Goal: Information Seeking & Learning: Check status

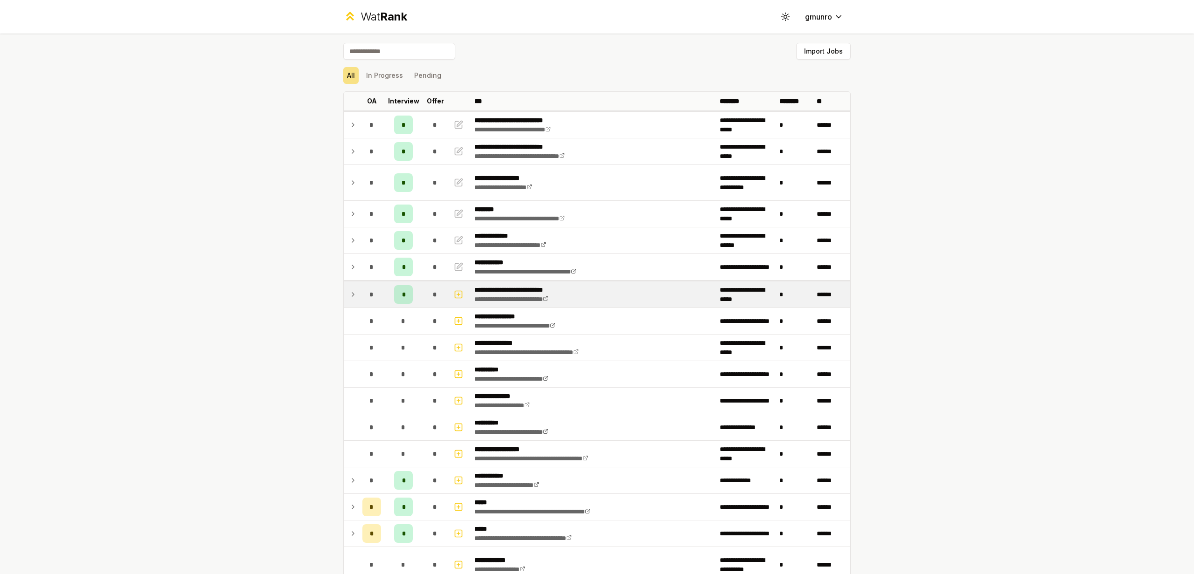
scroll to position [13, 0]
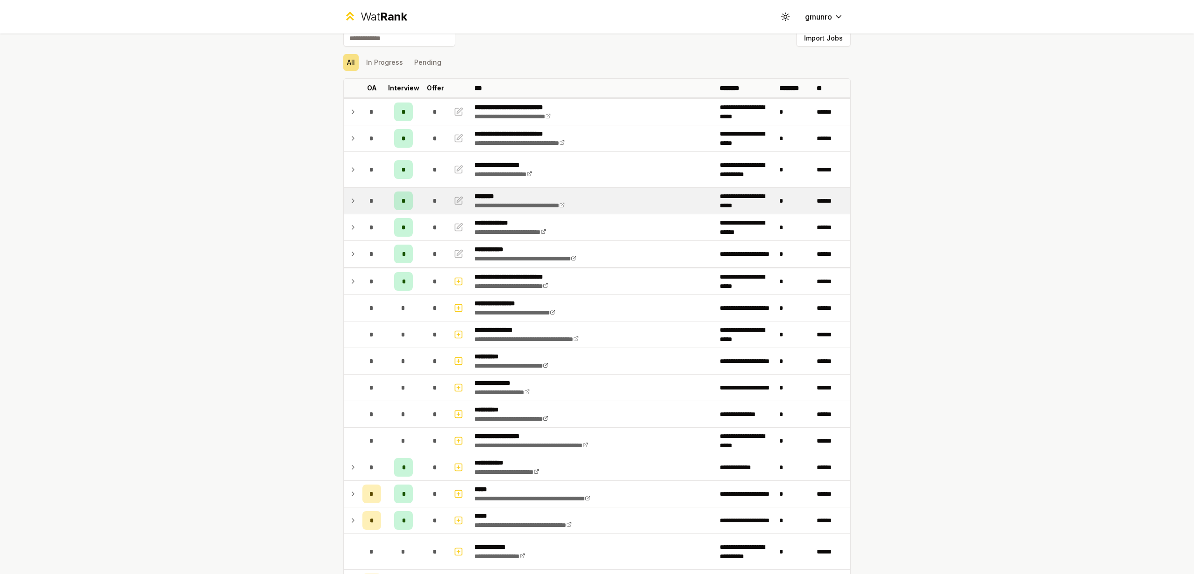
click at [349, 198] on icon at bounding box center [352, 200] width 7 height 11
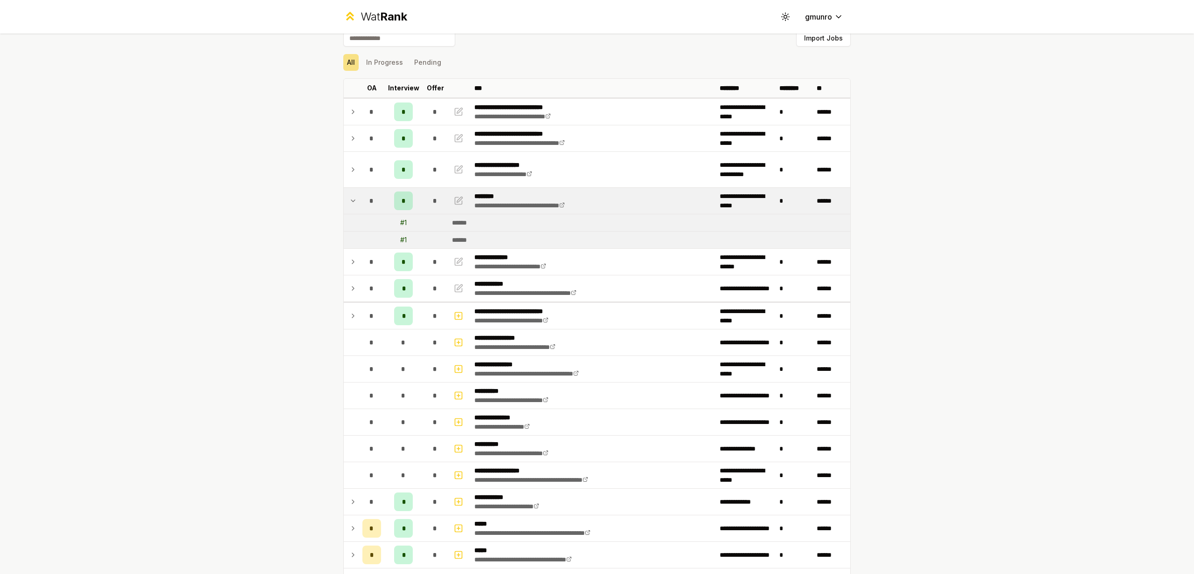
click at [353, 199] on icon at bounding box center [352, 200] width 7 height 11
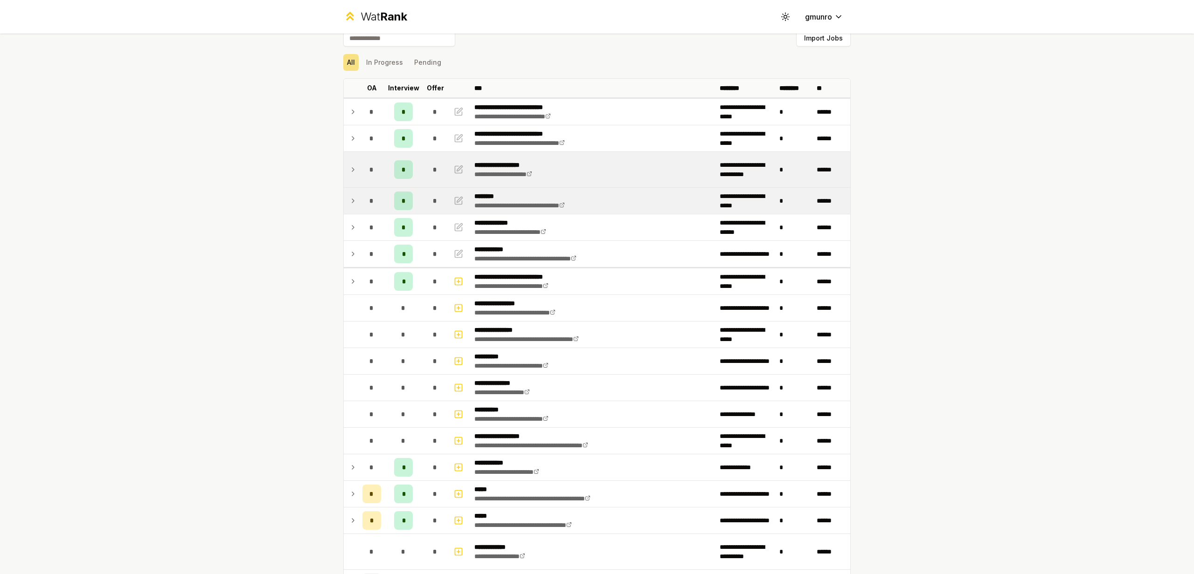
click at [355, 173] on icon at bounding box center [352, 169] width 7 height 11
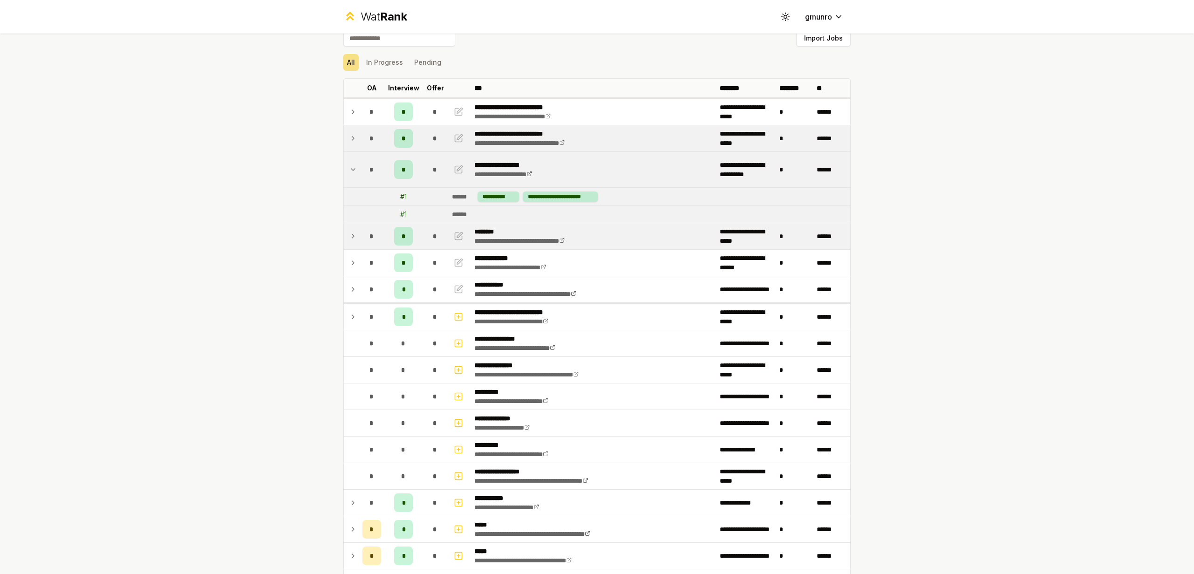
click at [351, 139] on icon at bounding box center [352, 138] width 7 height 11
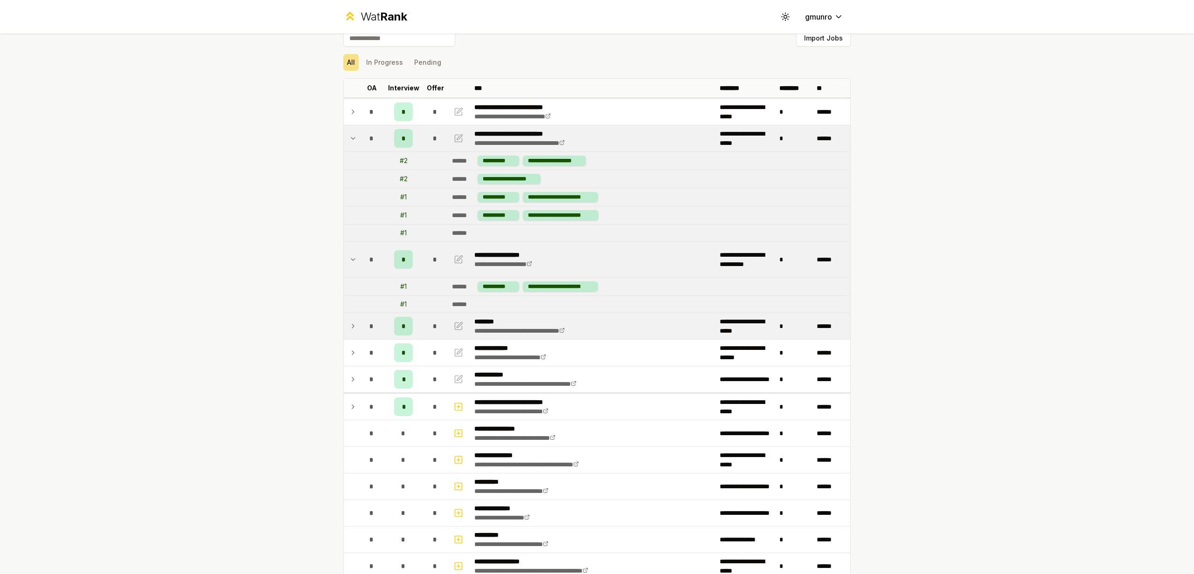
click at [351, 139] on icon at bounding box center [352, 138] width 7 height 11
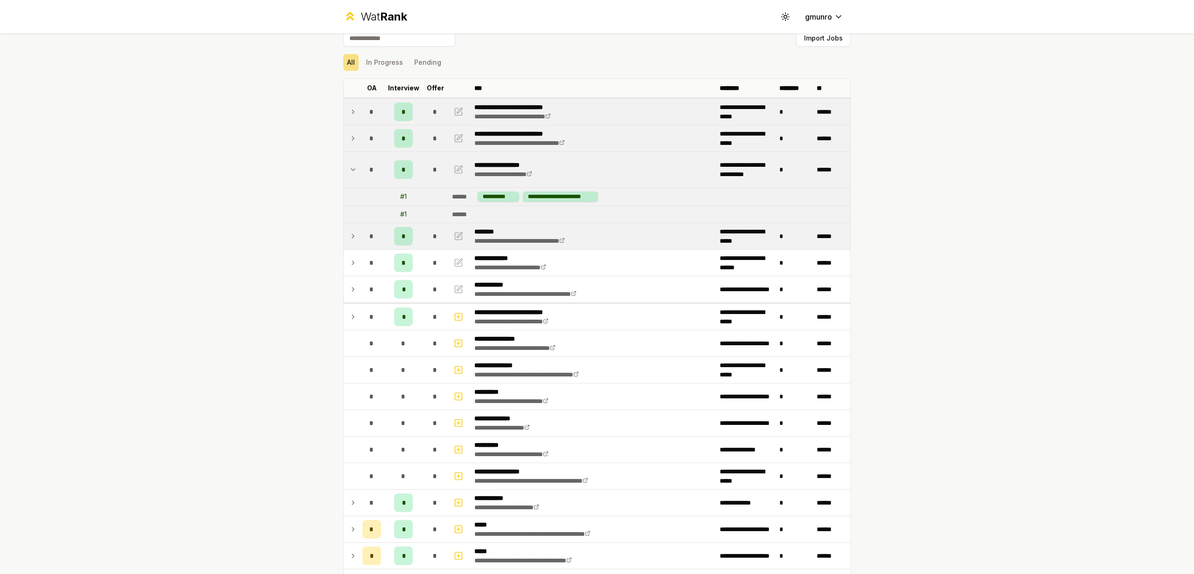
click at [351, 110] on icon at bounding box center [352, 111] width 7 height 11
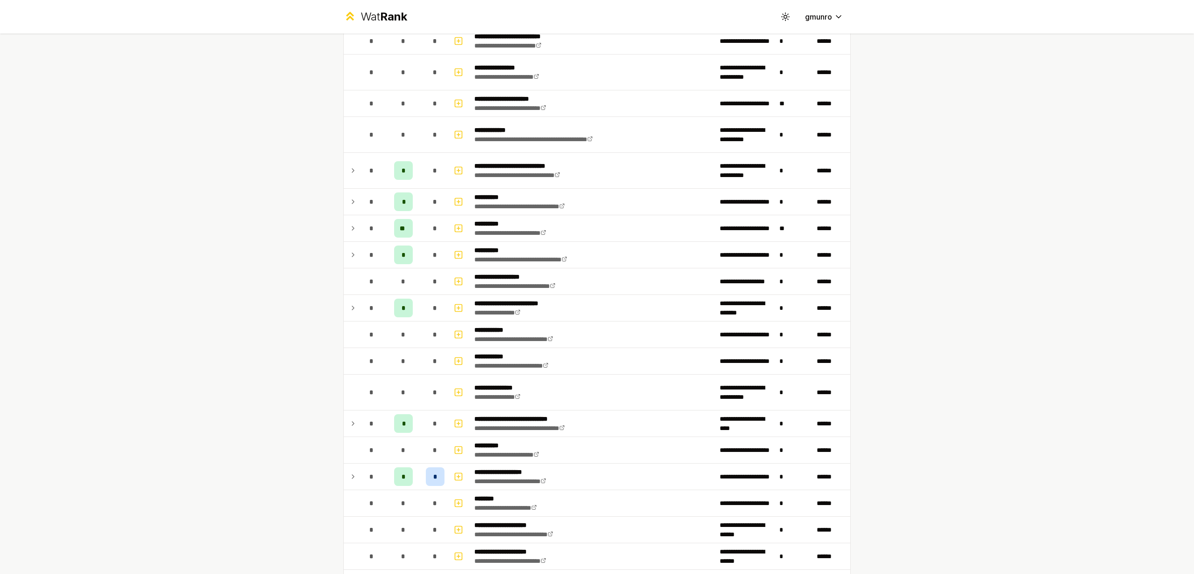
scroll to position [1436, 0]
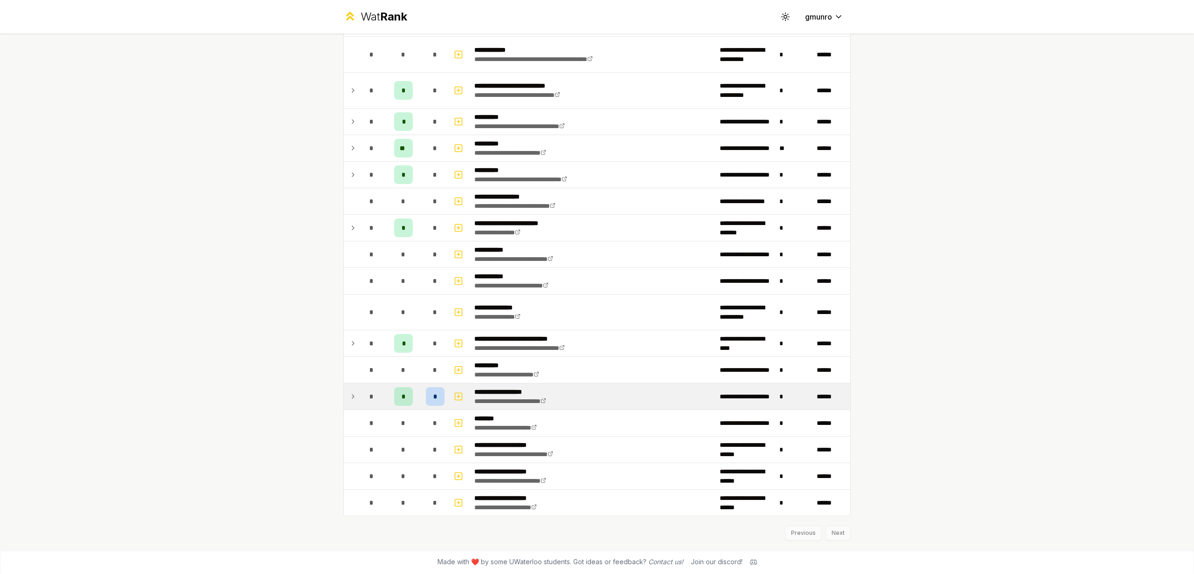
click at [363, 398] on div "*" at bounding box center [371, 396] width 19 height 19
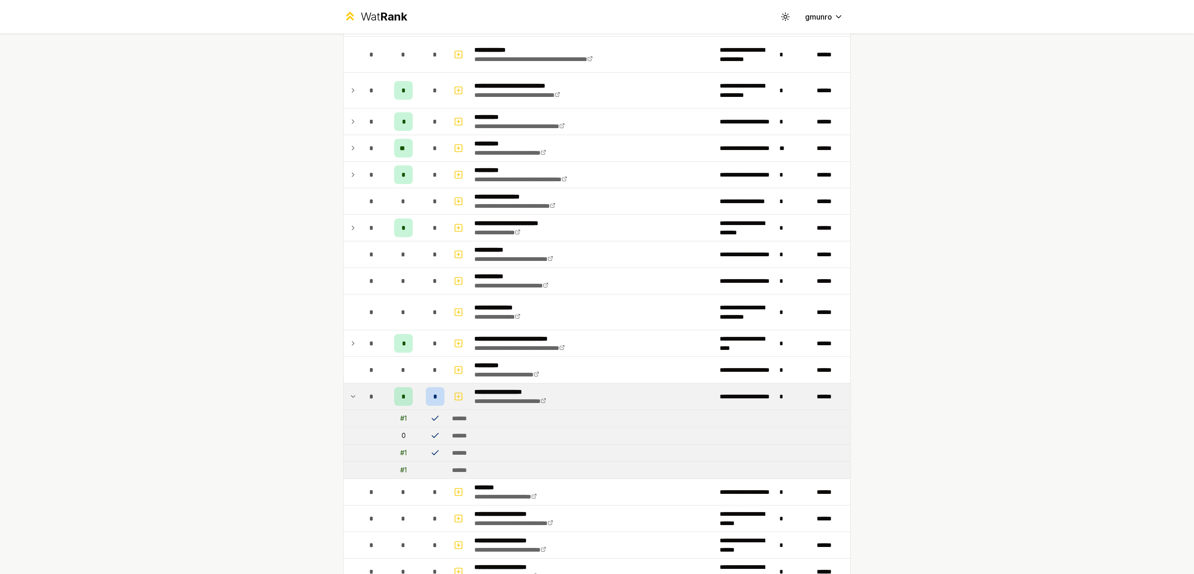
click at [353, 398] on icon at bounding box center [352, 396] width 7 height 11
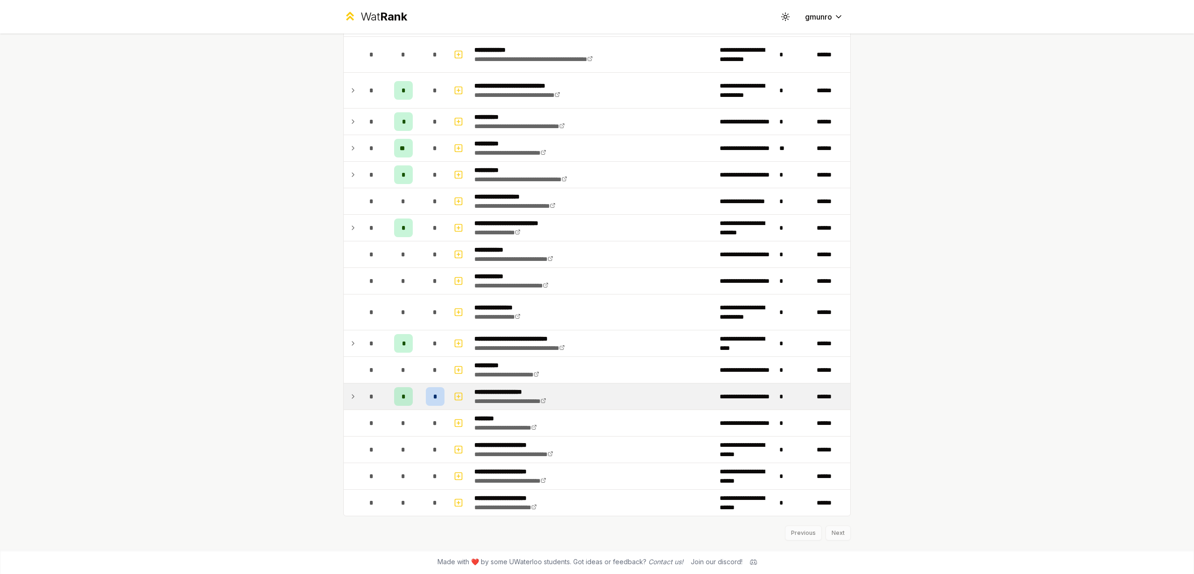
click at [1102, 340] on div "**********" at bounding box center [597, 287] width 1194 height 574
